Goal: Task Accomplishment & Management: Use online tool/utility

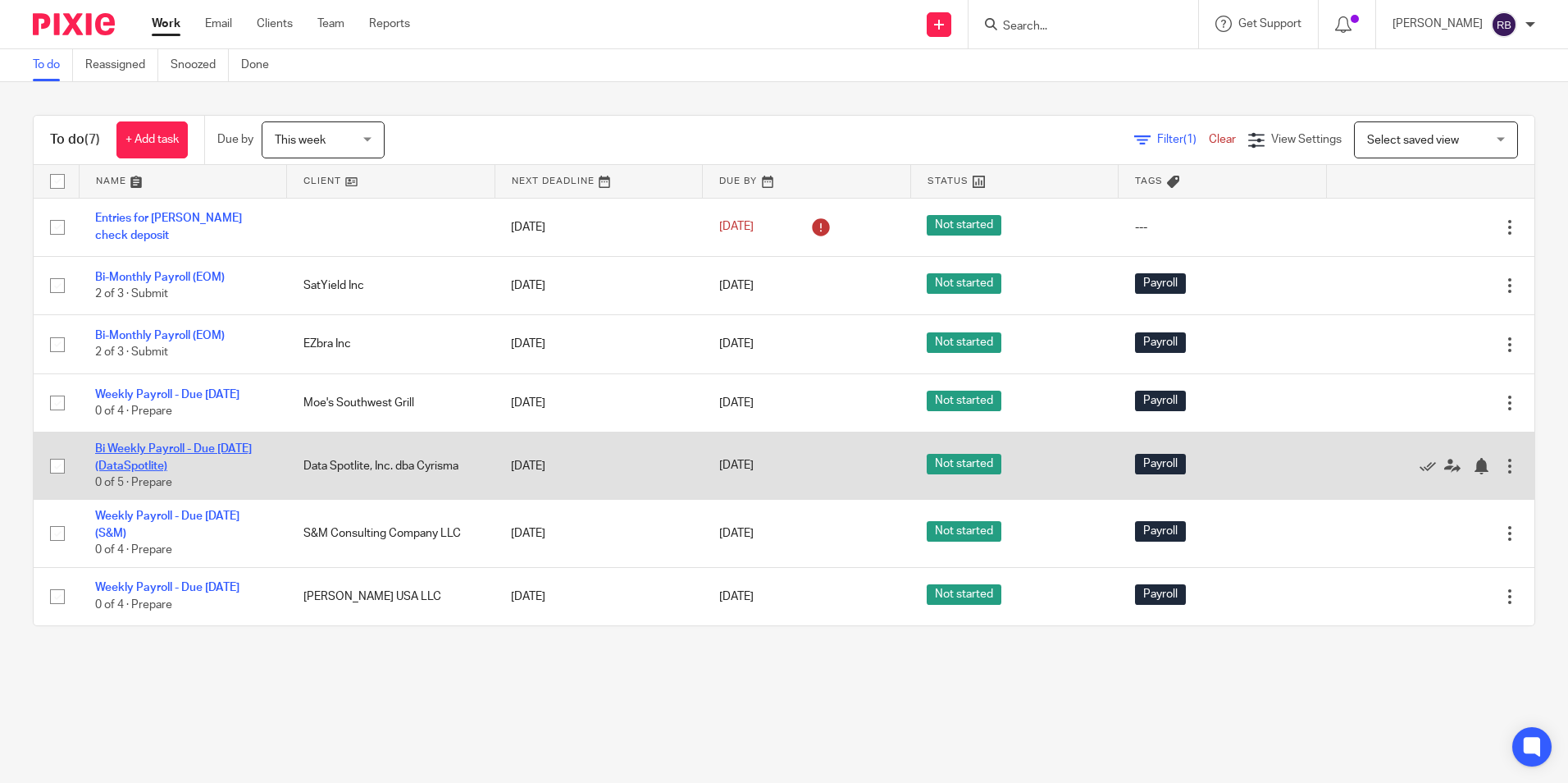
click at [161, 456] on link "Bi Weekly Payroll - Due [DATE] (DataSpotlite)" at bounding box center [173, 457] width 157 height 28
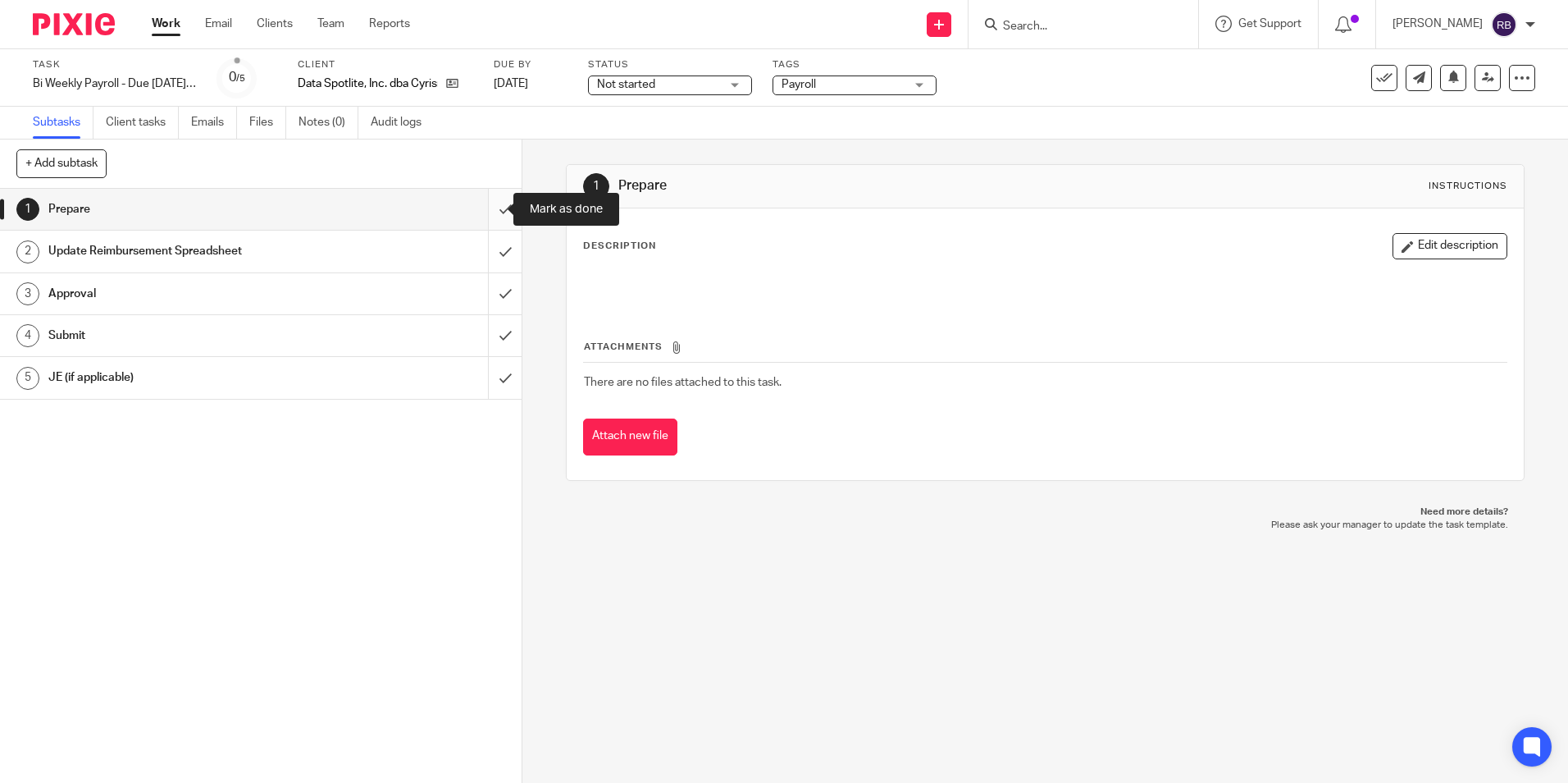
click at [491, 209] on input "submit" at bounding box center [261, 209] width 522 height 41
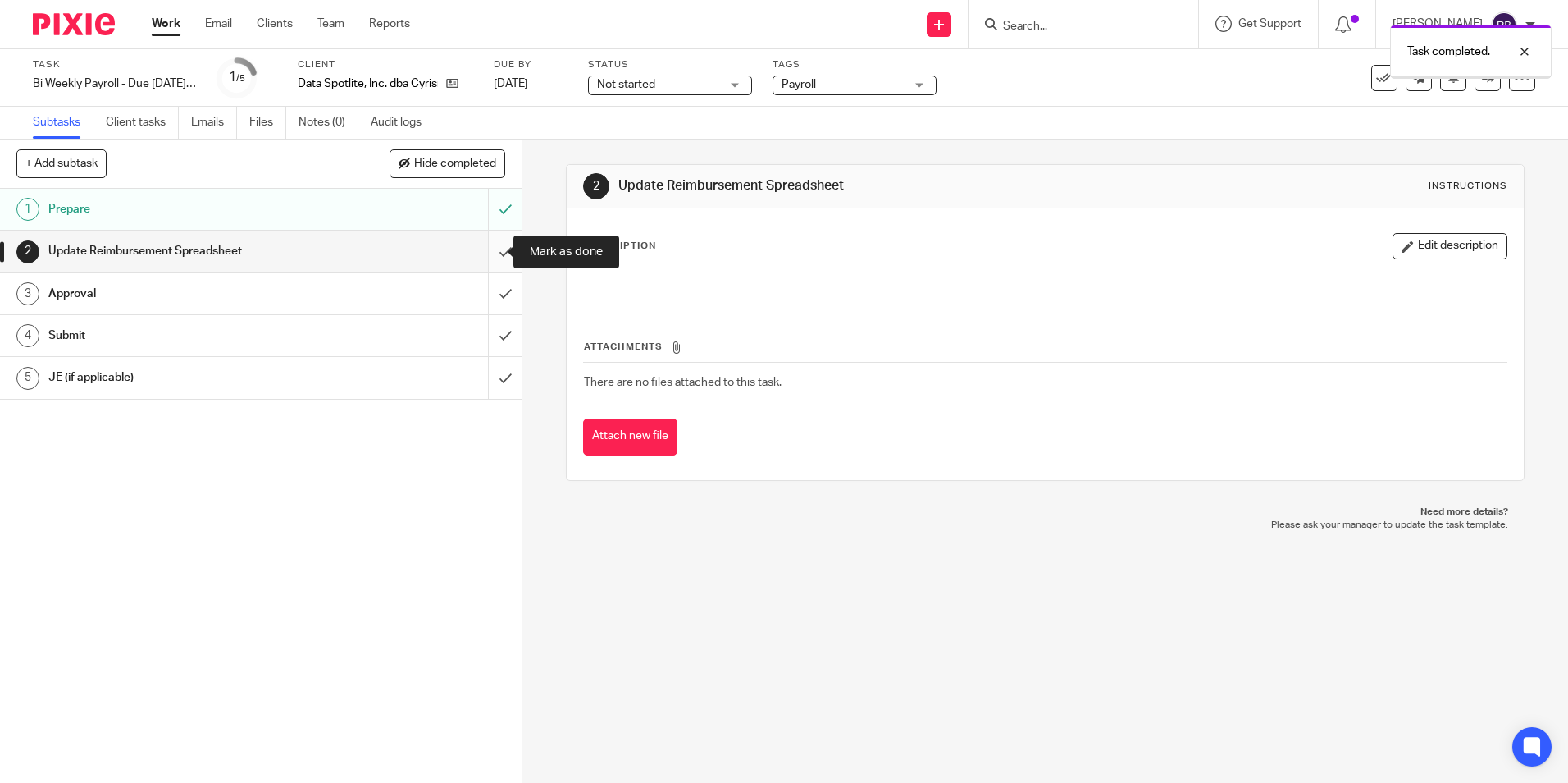
click at [489, 251] on input "submit" at bounding box center [261, 251] width 522 height 41
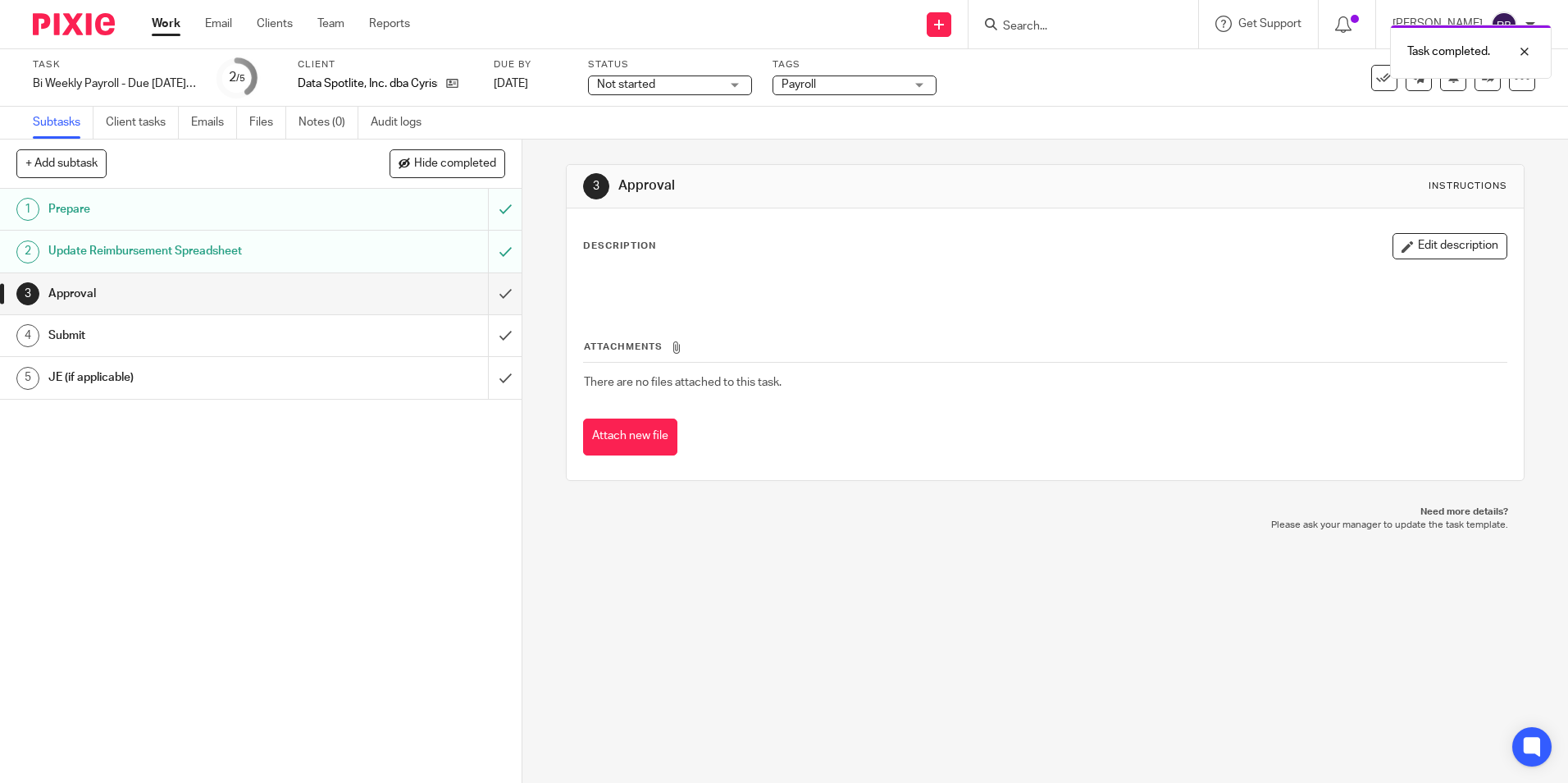
click at [169, 22] on link "Work" at bounding box center [166, 24] width 29 height 17
